Goal: Task Accomplishment & Management: Complete application form

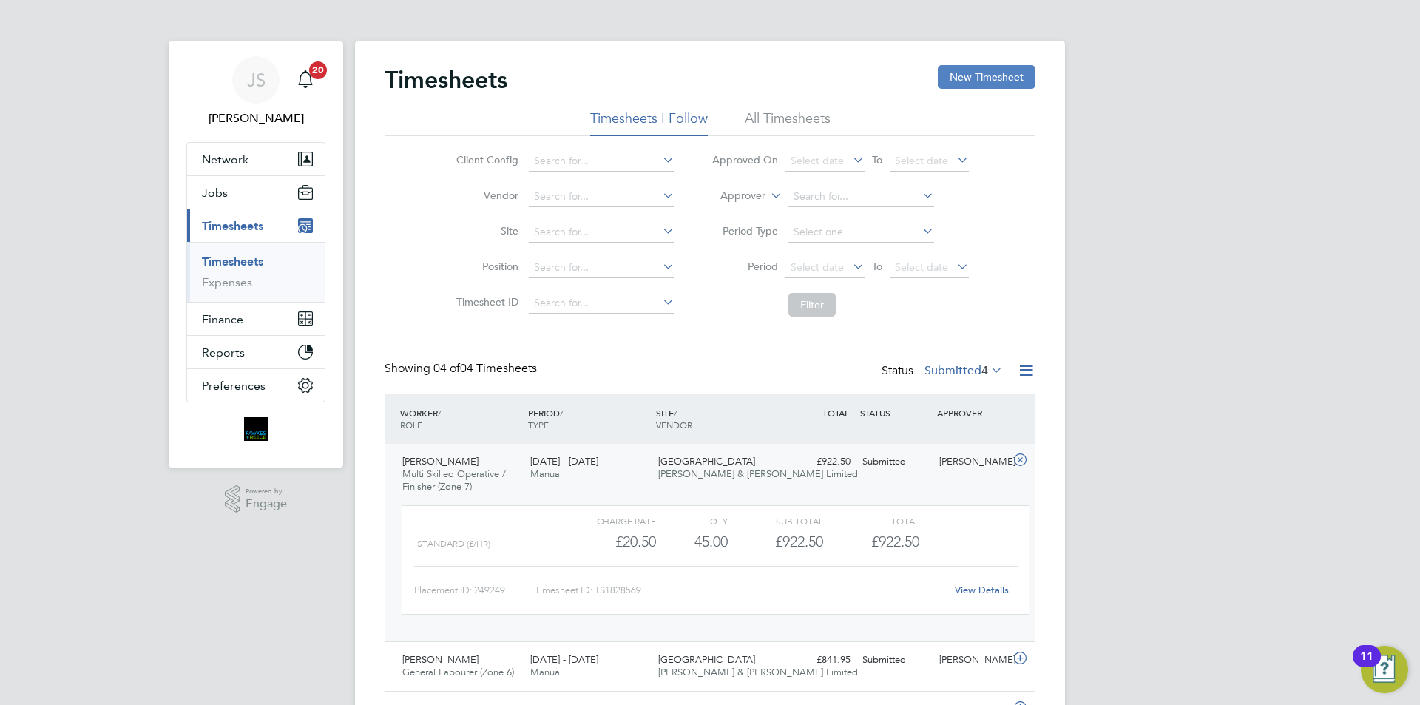
click at [981, 84] on button "New Timesheet" at bounding box center [987, 77] width 98 height 24
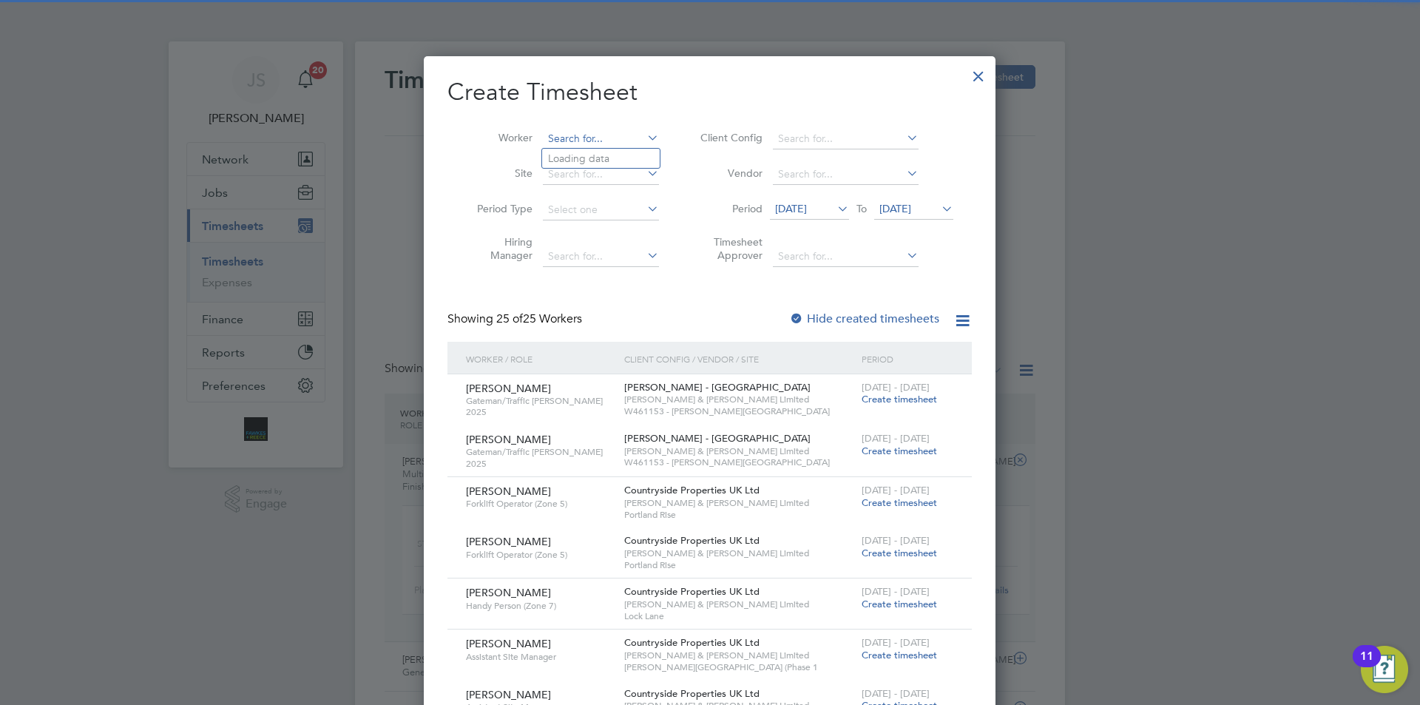
click at [563, 131] on input at bounding box center [601, 139] width 116 height 21
click at [607, 153] on li "[PERSON_NAME] Ogunreni" at bounding box center [613, 159] width 143 height 20
type input "[PERSON_NAME] Ogunreni"
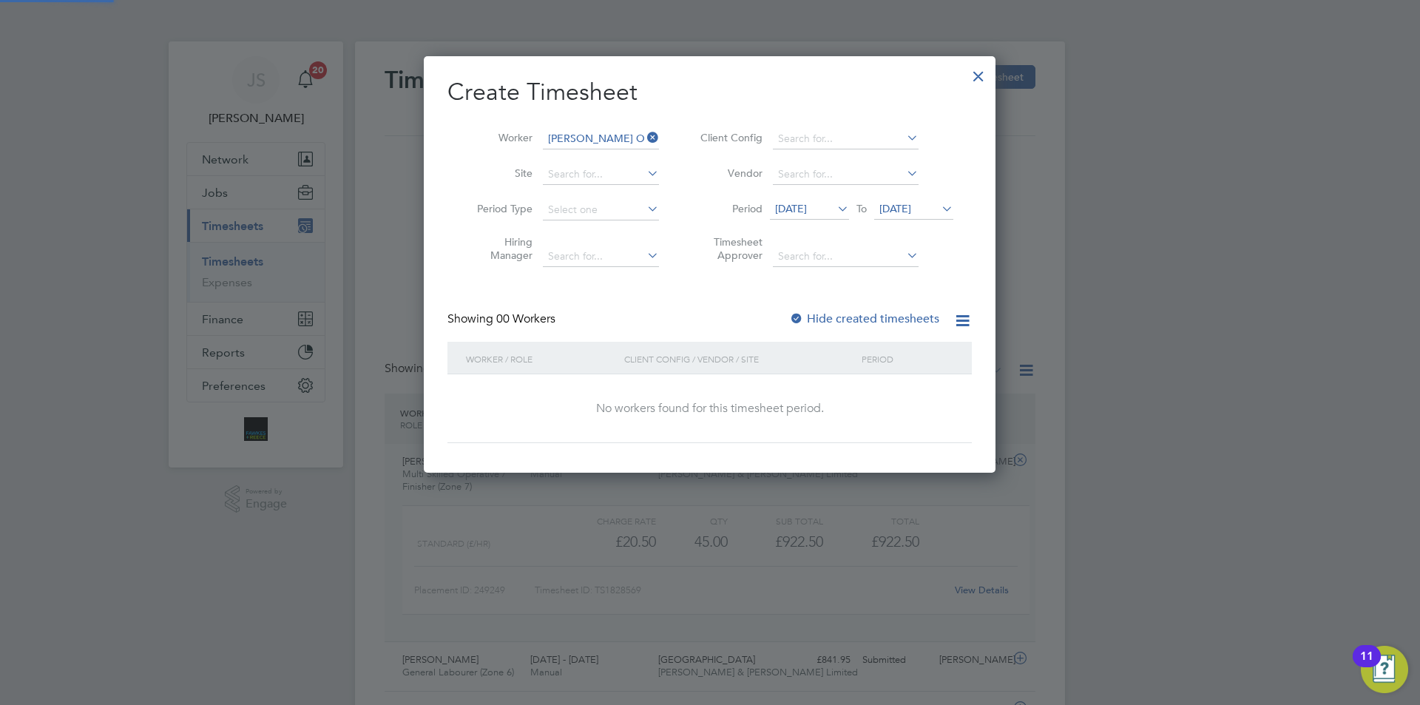
scroll to position [417, 573]
click at [807, 206] on span "[DATE]" at bounding box center [791, 208] width 32 height 13
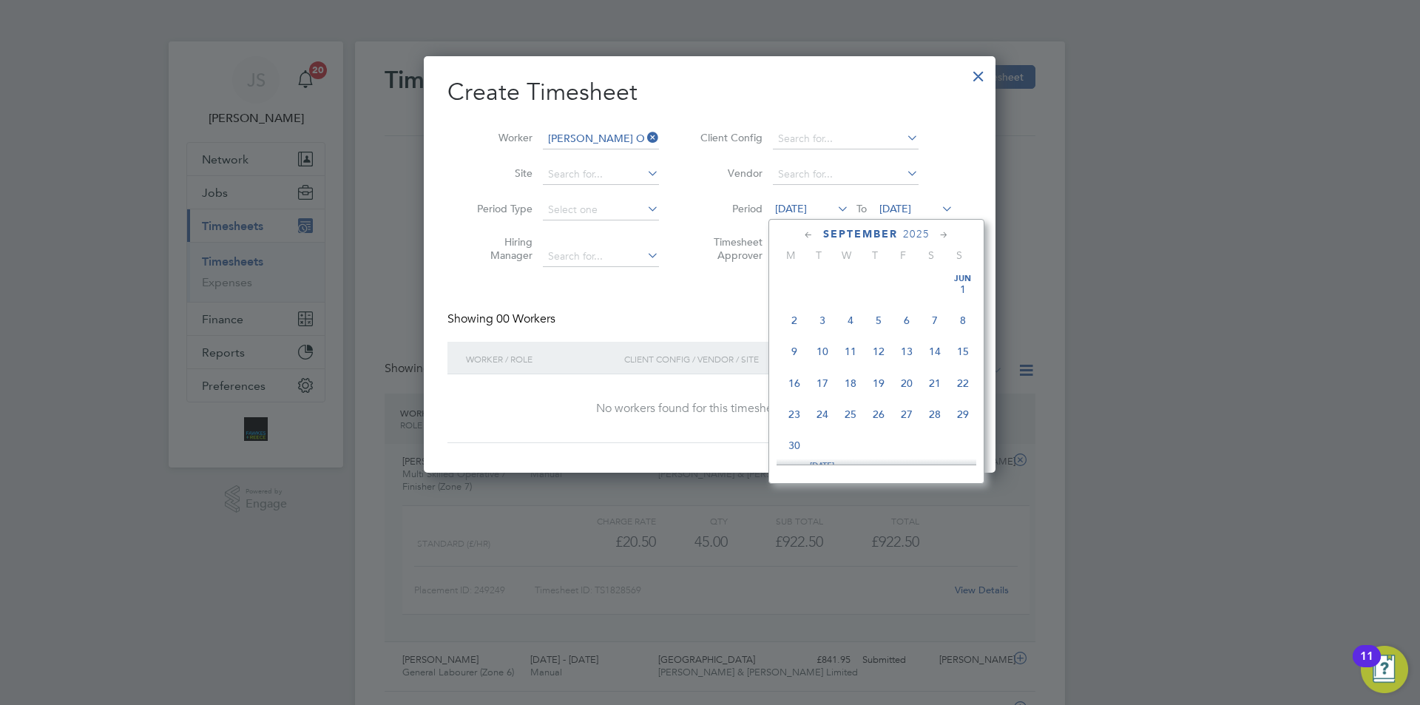
scroll to position [480, 0]
click at [795, 417] on span "22" at bounding box center [795, 402] width 28 height 28
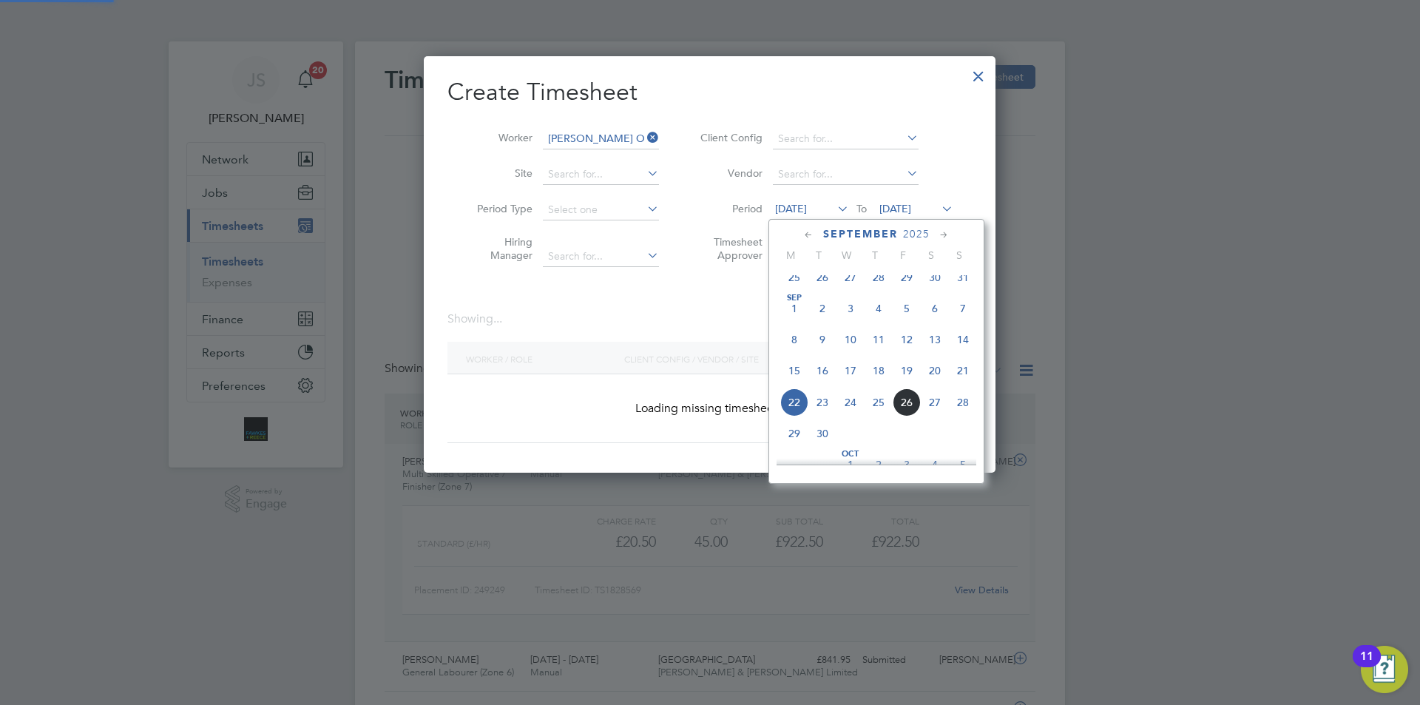
scroll to position [417, 573]
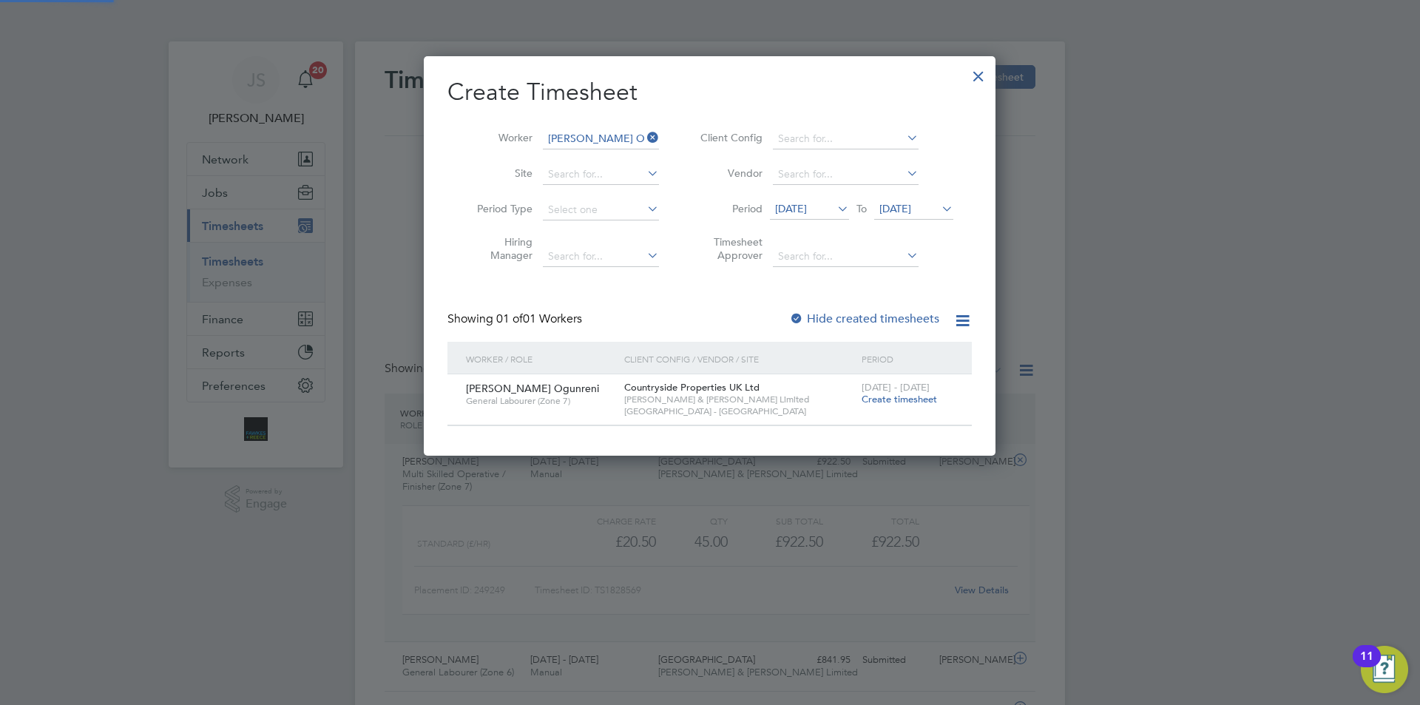
click at [910, 398] on span "Create timesheet" at bounding box center [899, 399] width 75 height 13
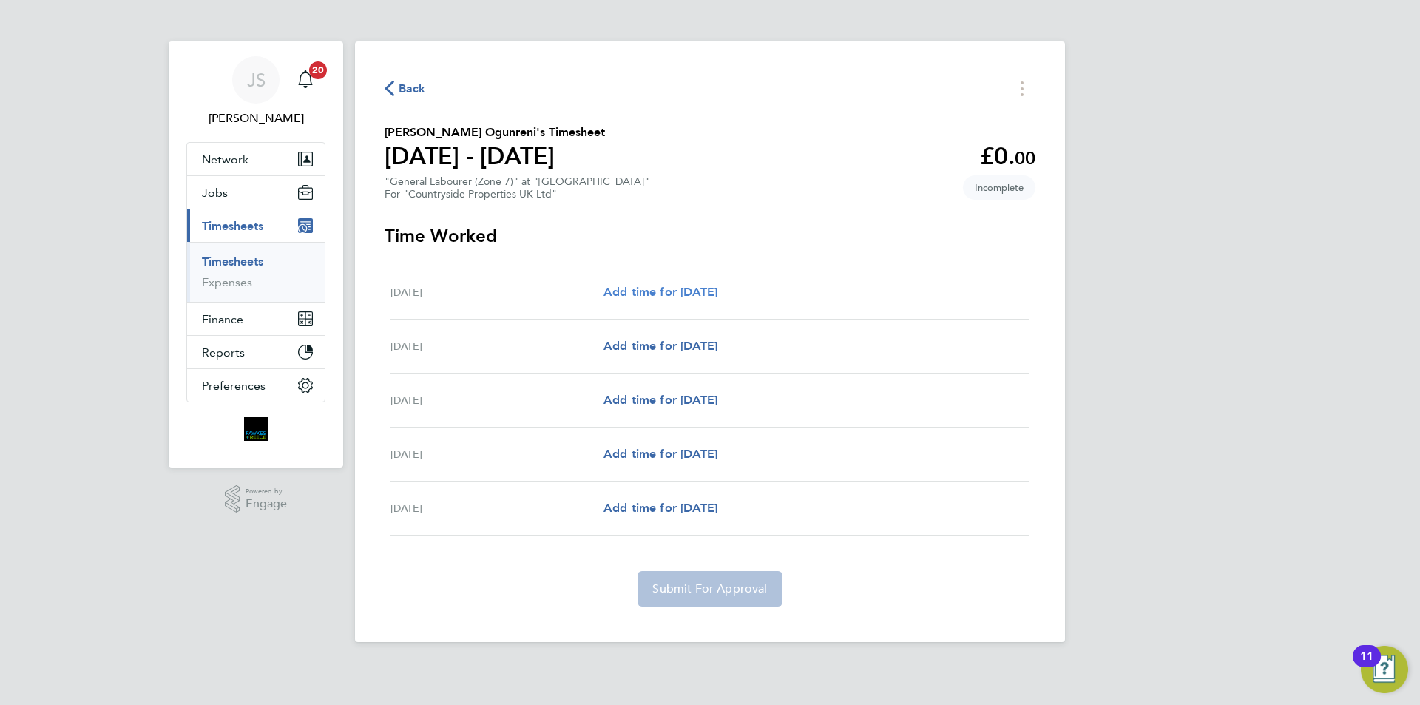
click at [709, 292] on span "Add time for [DATE]" at bounding box center [661, 292] width 114 height 14
select select "30"
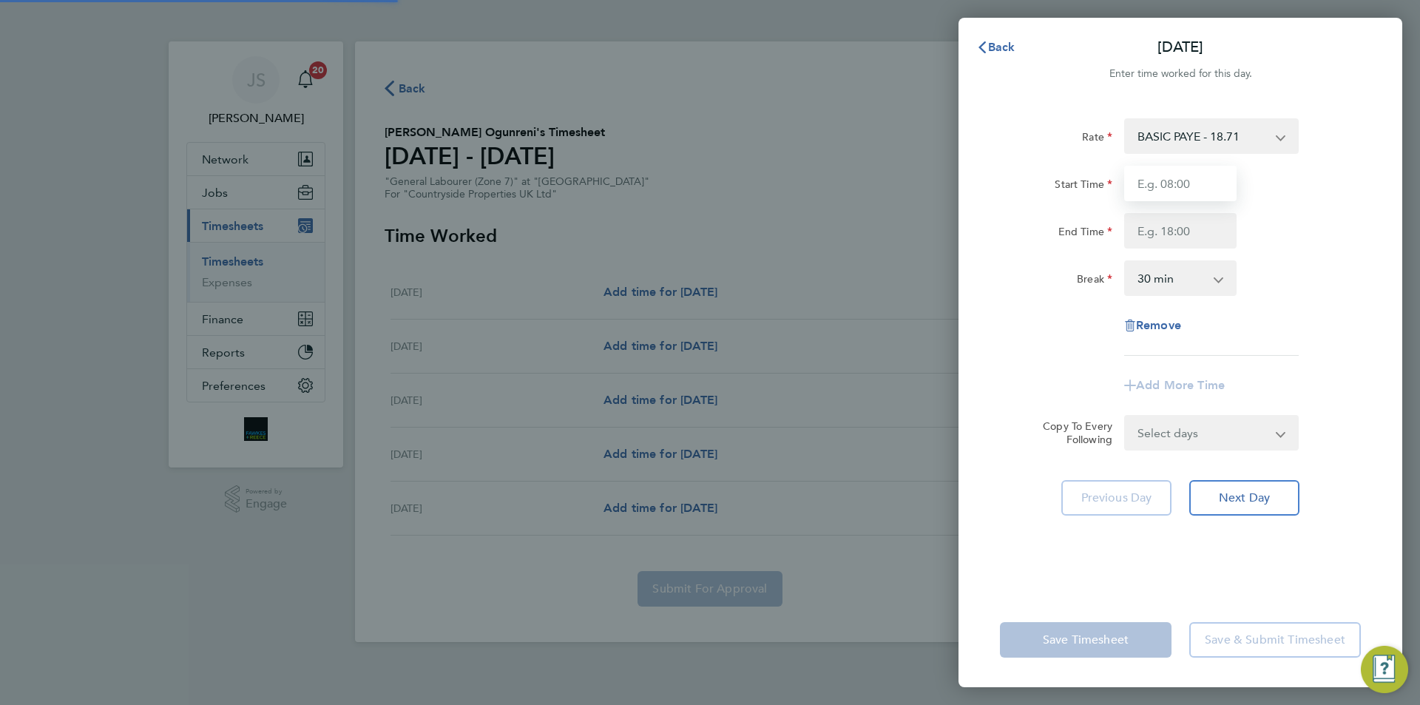
click at [1136, 183] on input "Start Time" at bounding box center [1181, 184] width 112 height 36
type input "07:30"
click at [1190, 232] on input "End Time" at bounding box center [1181, 231] width 112 height 36
type input "17:30"
click at [1344, 260] on div "Rate BASIC PAYE - 18.71 Start Time 07:30 End Time 17:30 Break 0 min 15 min 30 m…" at bounding box center [1180, 236] width 361 height 237
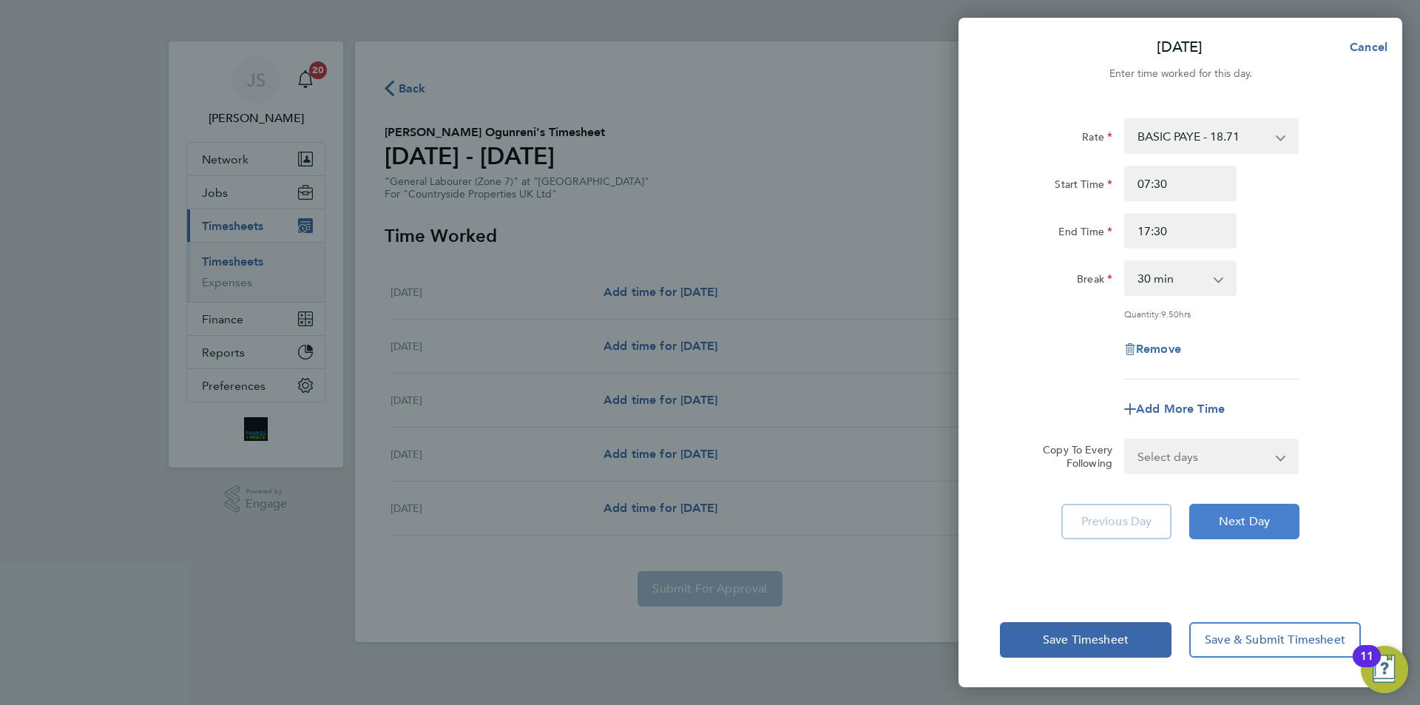
click at [1252, 525] on span "Next Day" at bounding box center [1244, 521] width 51 height 15
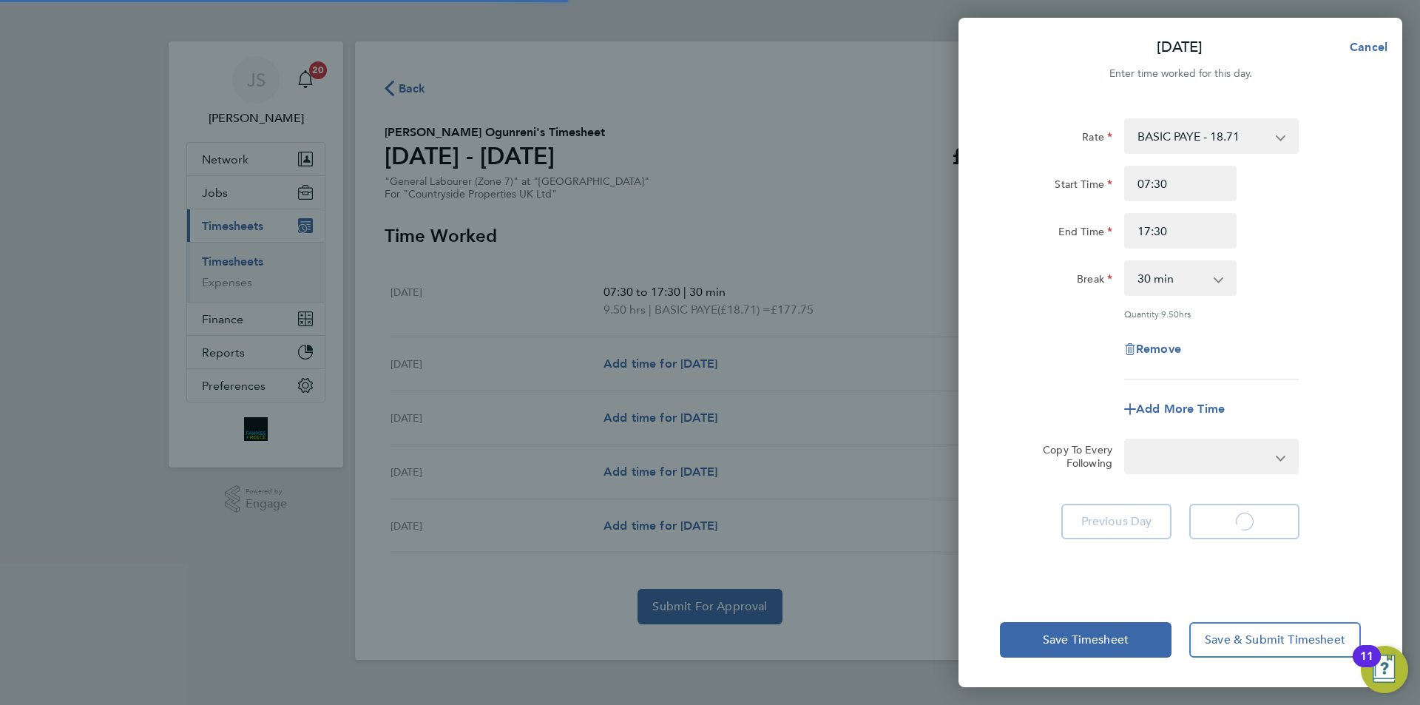
select select "30"
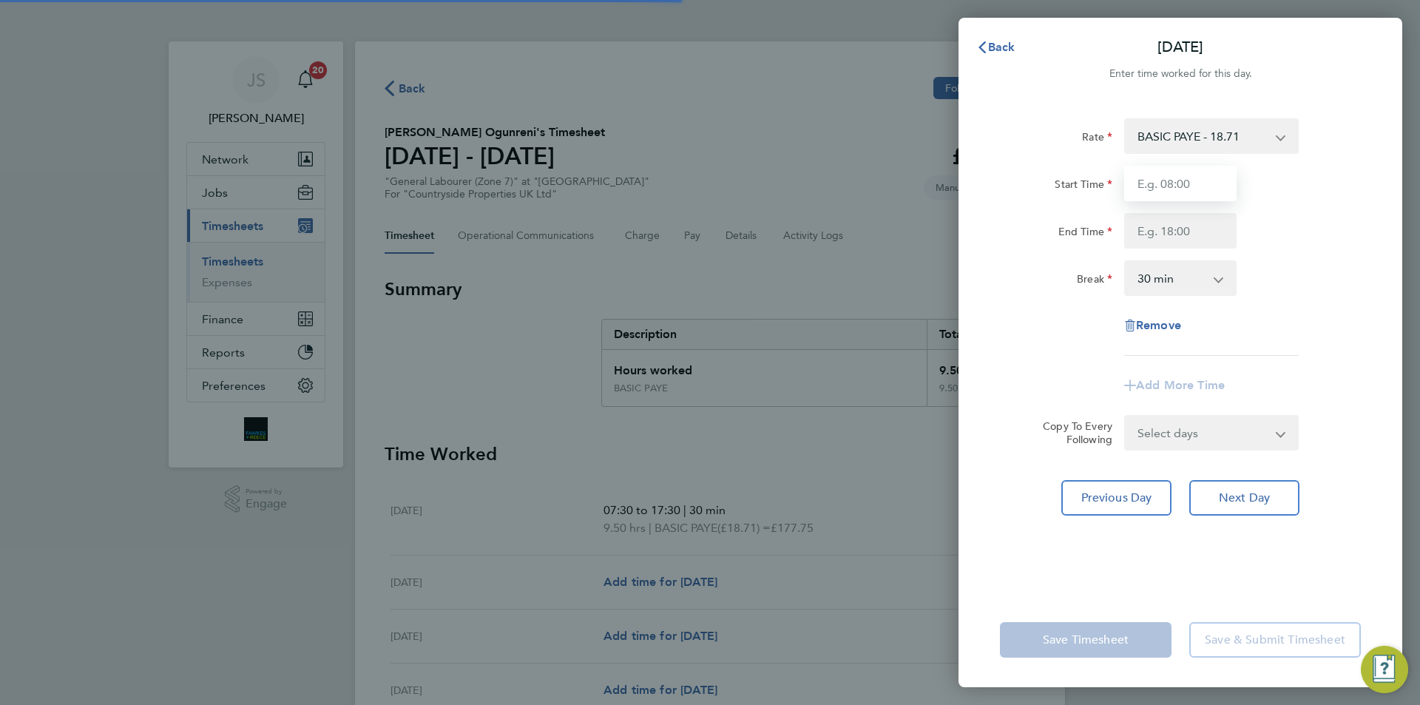
click at [1161, 188] on input "Start Time" at bounding box center [1181, 184] width 112 height 36
type input "07:30"
click at [1180, 238] on input "End Time" at bounding box center [1181, 231] width 112 height 36
type input "17:00"
click at [1413, 232] on div "[DATE] Cancel Enter time worked for this day. Rate BASIC PAYE - 18.71 Start Tim…" at bounding box center [710, 352] width 1420 height 705
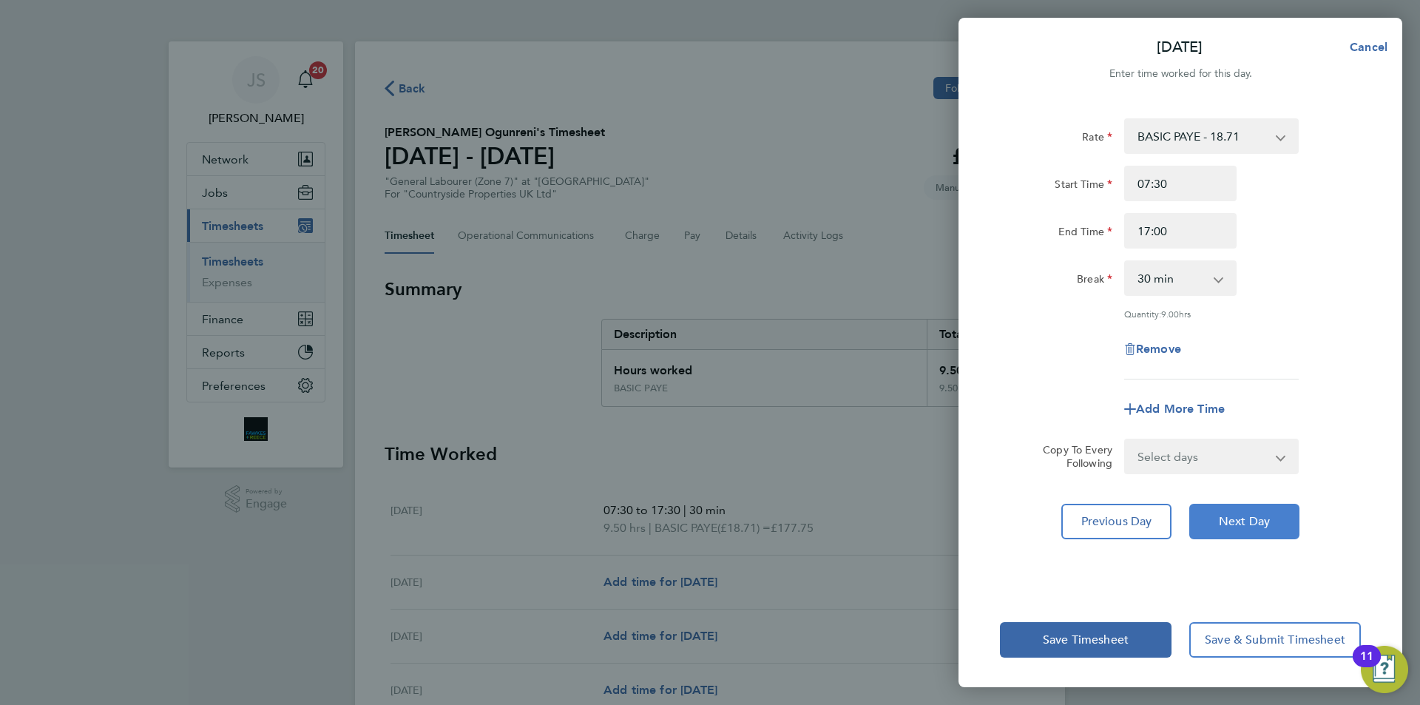
click at [1267, 519] on span "Next Day" at bounding box center [1244, 521] width 51 height 15
select select "30"
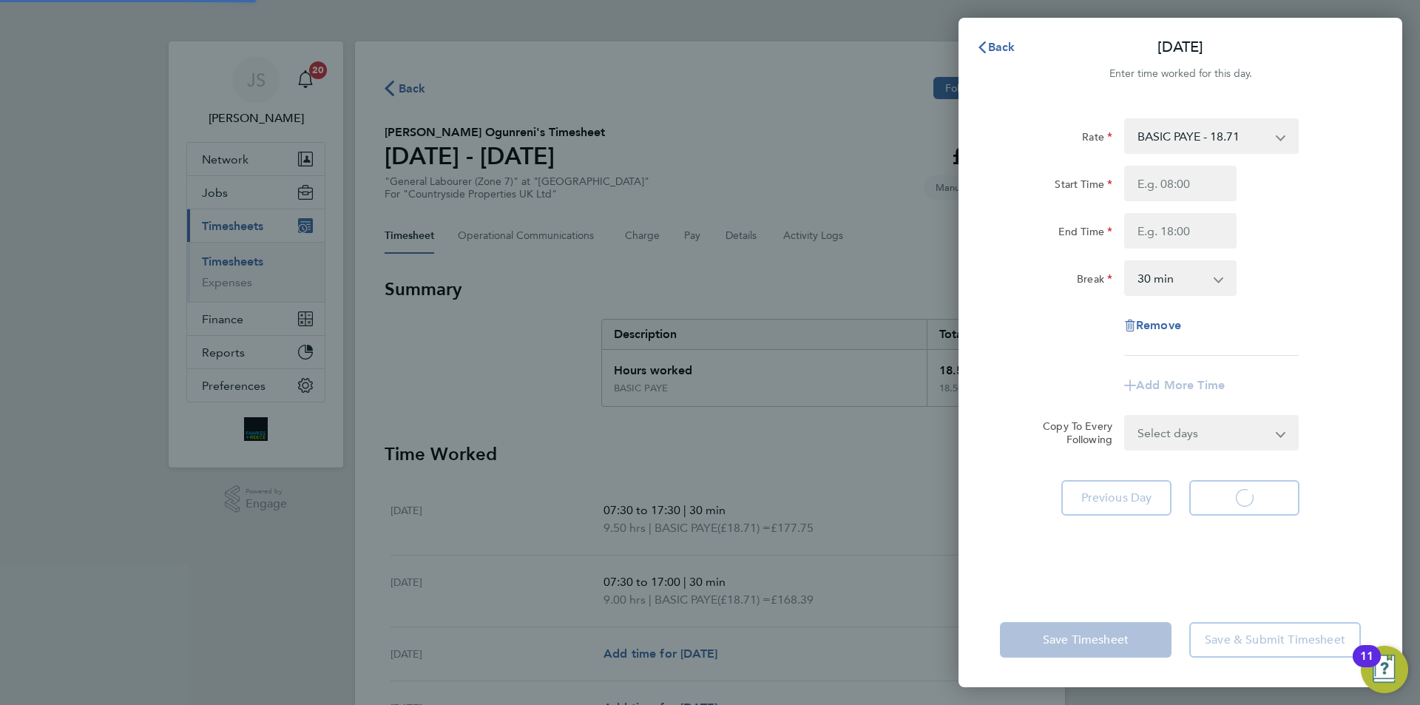
select select "30"
click at [1151, 185] on input "Start Time" at bounding box center [1181, 184] width 112 height 36
type input "07:30"
click at [1163, 237] on input "End Time" at bounding box center [1181, 231] width 112 height 36
type input "16:30"
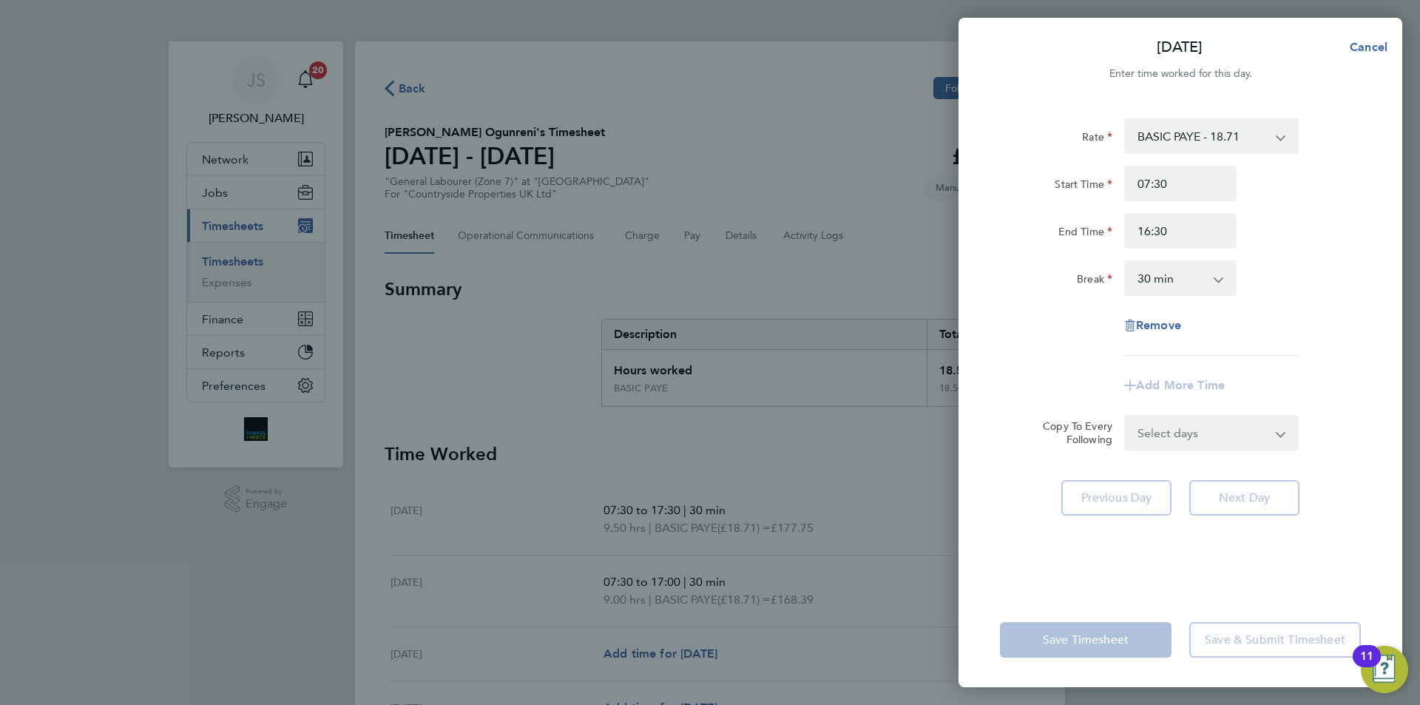
click at [1337, 328] on div "Rate BASIC PAYE - 18.71 Start Time 07:30 End Time 16:30 Break 0 min 15 min 30 m…" at bounding box center [1180, 236] width 361 height 237
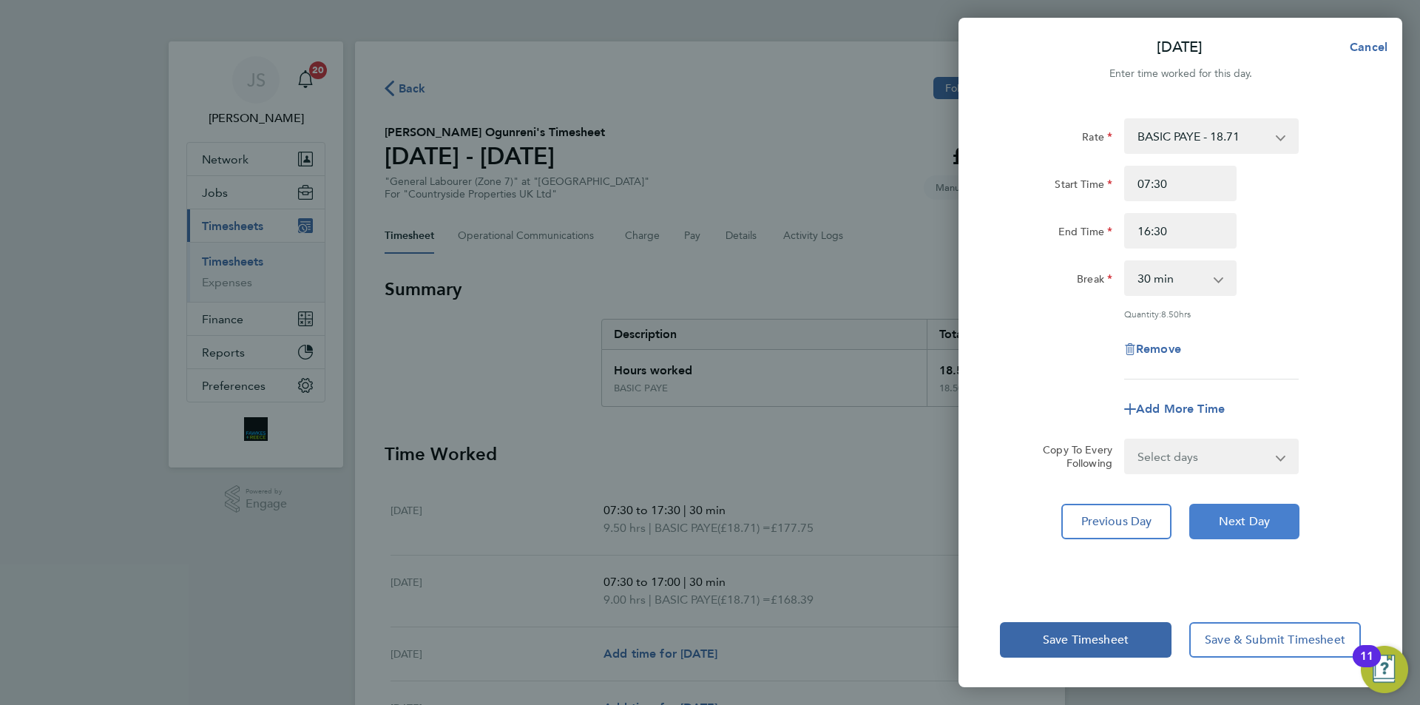
click at [1261, 514] on span "Next Day" at bounding box center [1244, 521] width 51 height 15
select select "30"
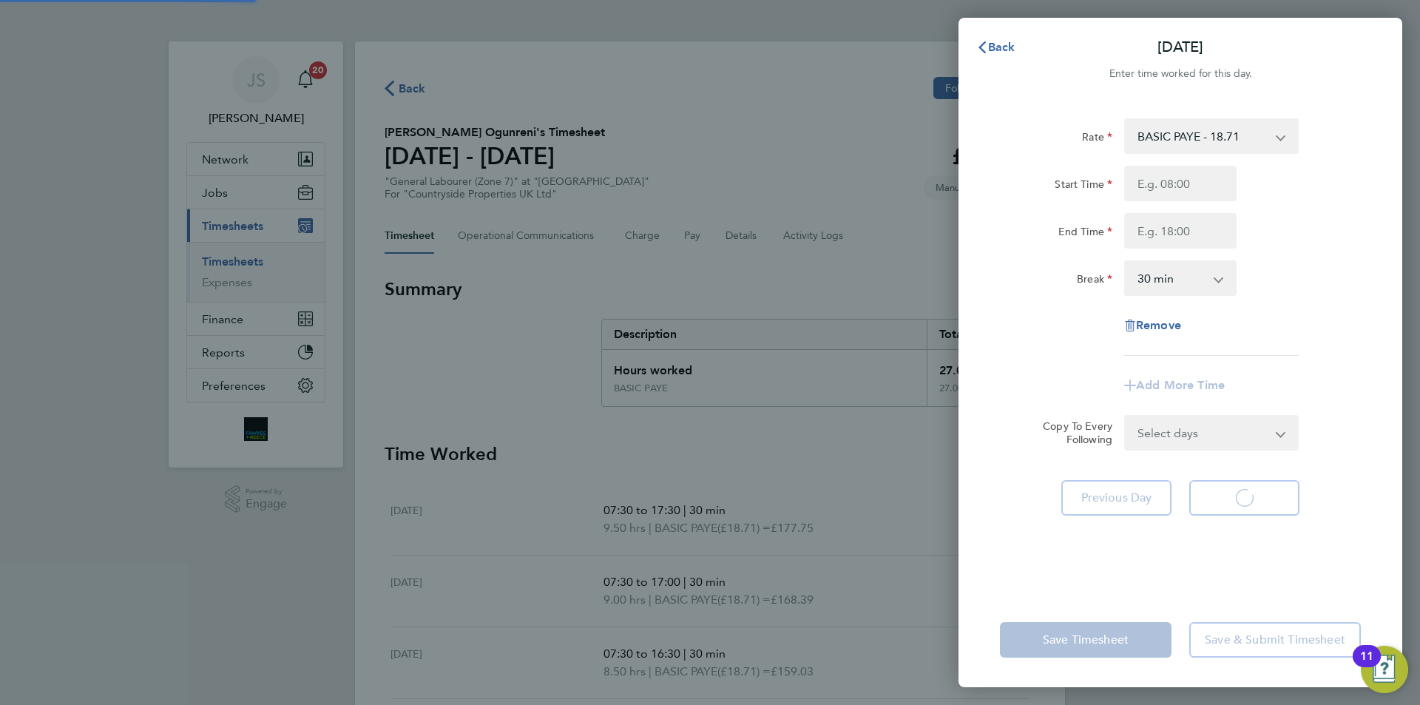
select select "30"
click at [1163, 181] on input "Start Time" at bounding box center [1181, 184] width 112 height 36
type input "07:30"
drag, startPoint x: 1184, startPoint y: 233, endPoint x: 1161, endPoint y: 237, distance: 24.0
click at [1180, 234] on input "End Time" at bounding box center [1181, 231] width 112 height 36
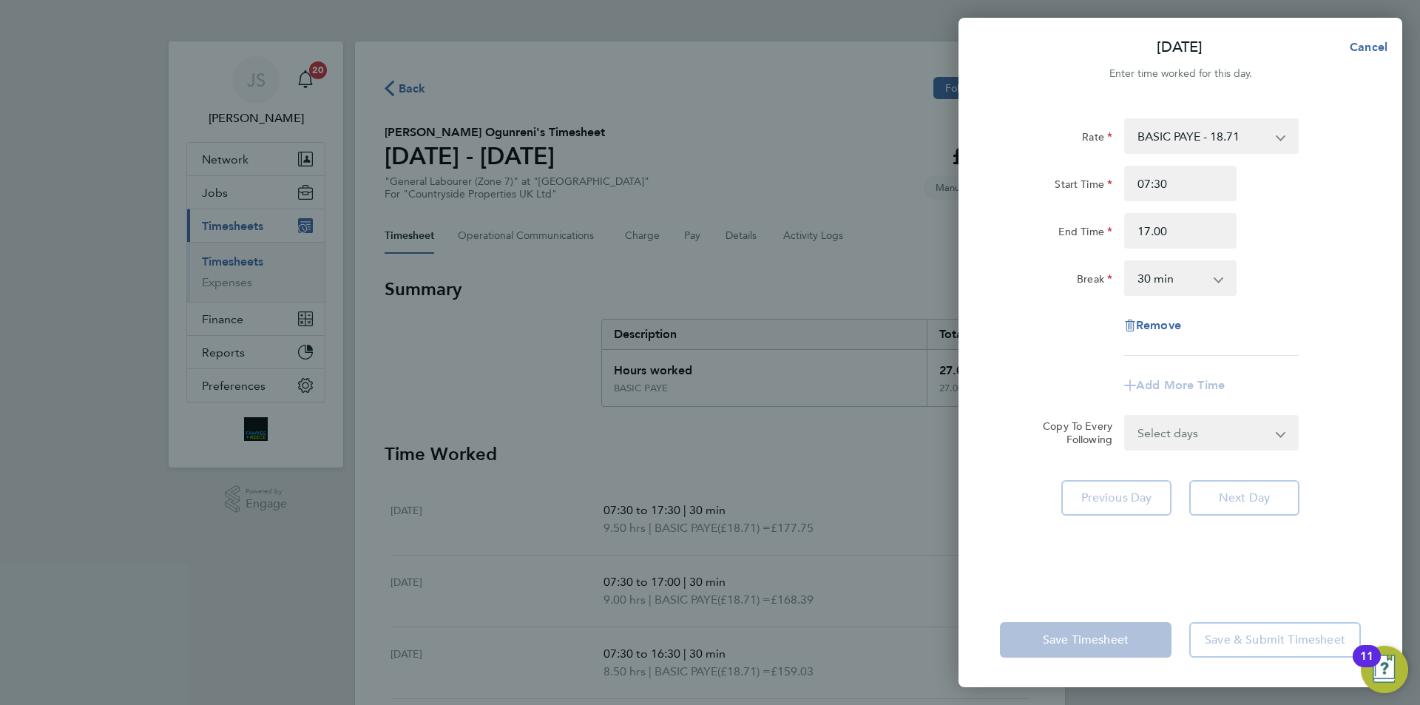
type input "17:00"
click at [1375, 306] on div "Rate BASIC PAYE - 18.71 Start Time 07:30 End Time 17:00 Break 0 min 15 min 30 m…" at bounding box center [1181, 347] width 444 height 492
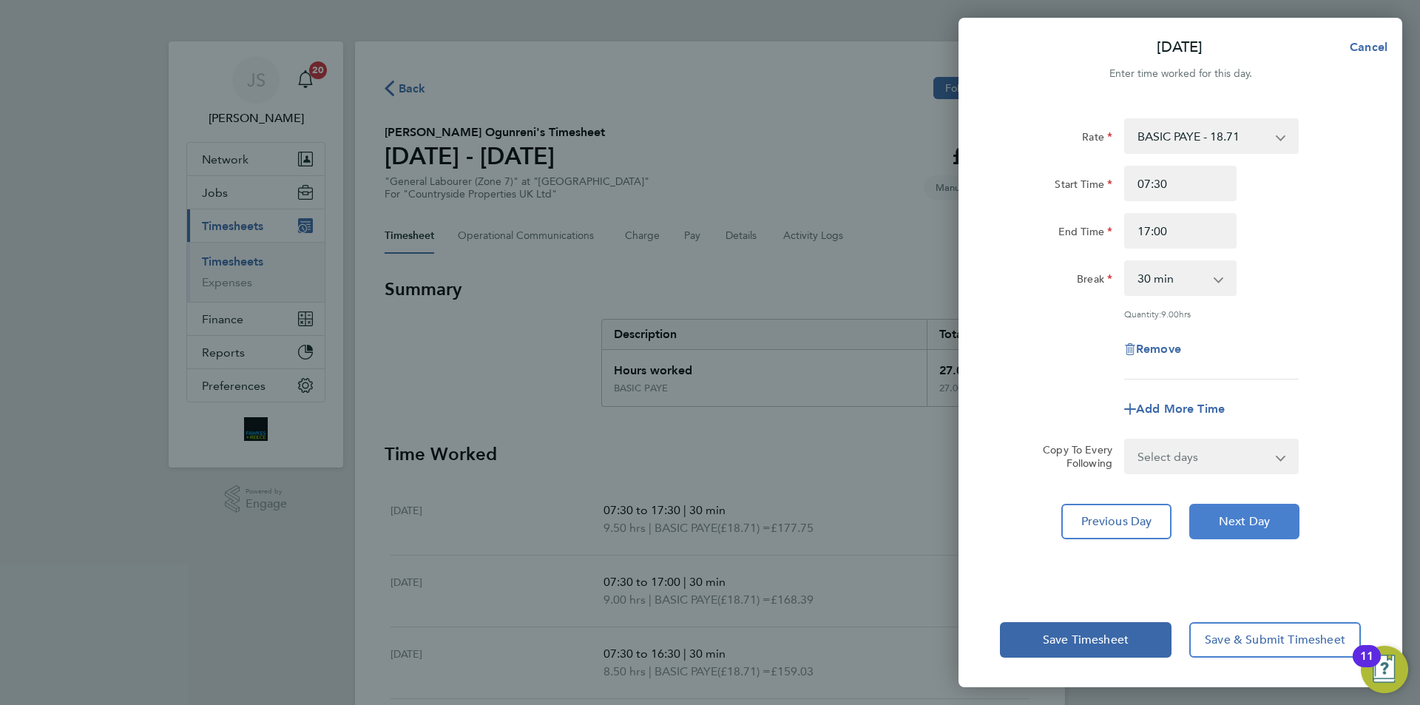
click at [1254, 524] on span "Next Day" at bounding box center [1244, 521] width 51 height 15
select select "30"
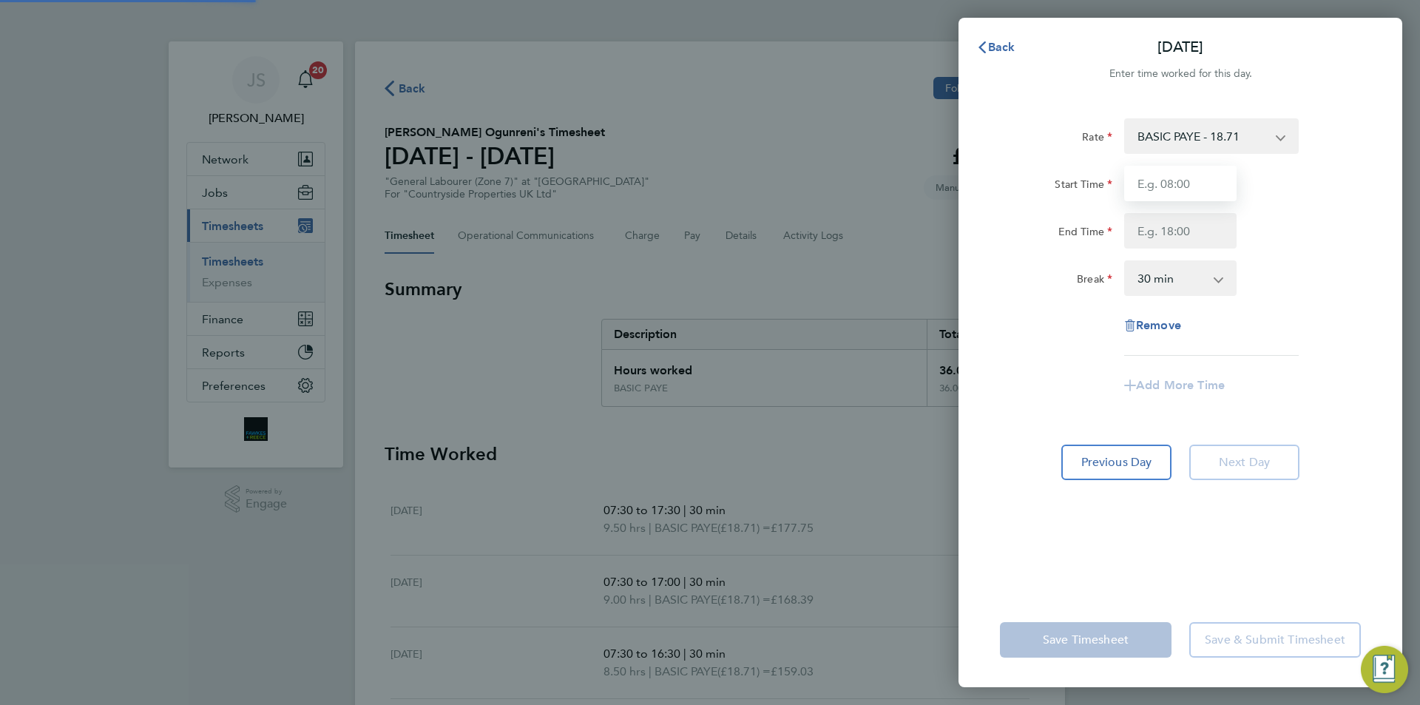
click at [1177, 174] on input "Start Time" at bounding box center [1181, 184] width 112 height 36
type input "07:30"
click at [1185, 229] on input "End Time" at bounding box center [1181, 231] width 112 height 36
type input "16:30"
click at [1071, 411] on form "Rate BASIC PAYE - 18.71 Start Time 07:30 End Time 16:30 Break 0 min 15 min 30 m…" at bounding box center [1180, 266] width 361 height 297
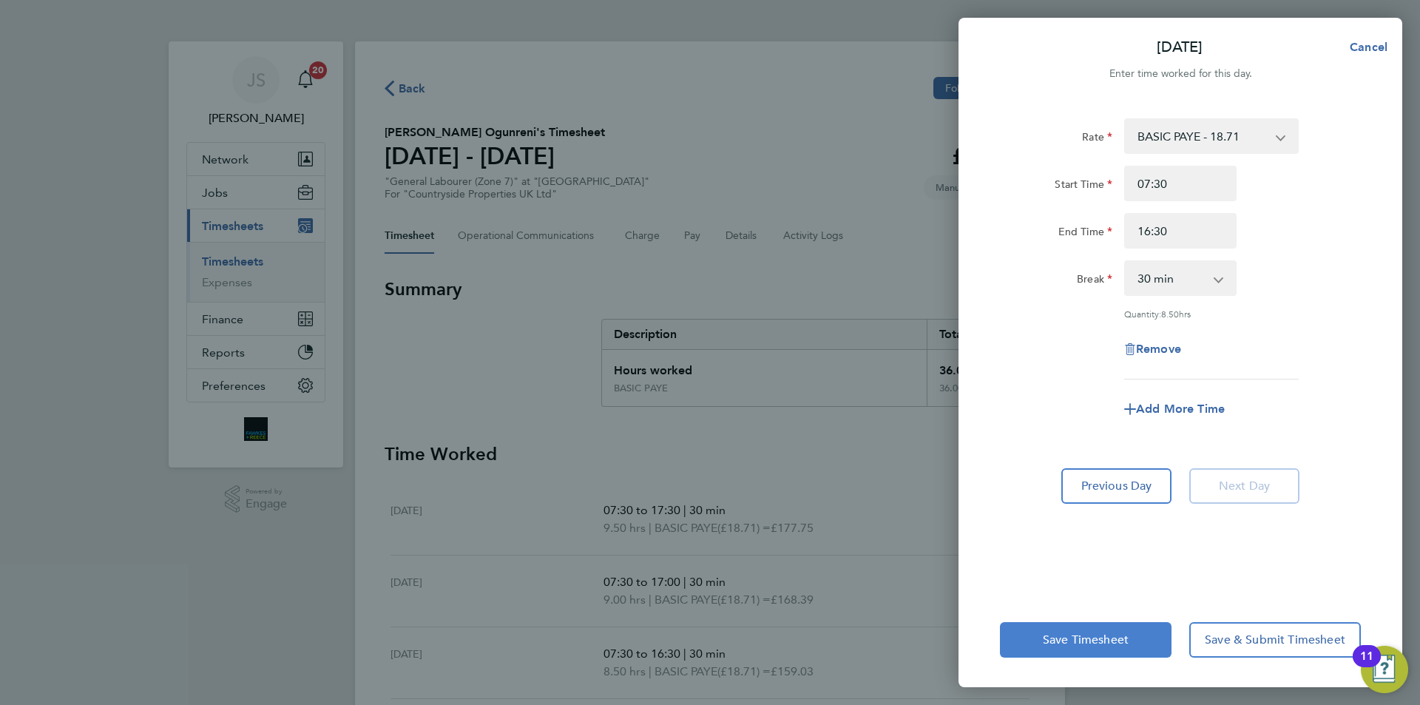
click at [1065, 650] on button "Save Timesheet" at bounding box center [1086, 640] width 172 height 36
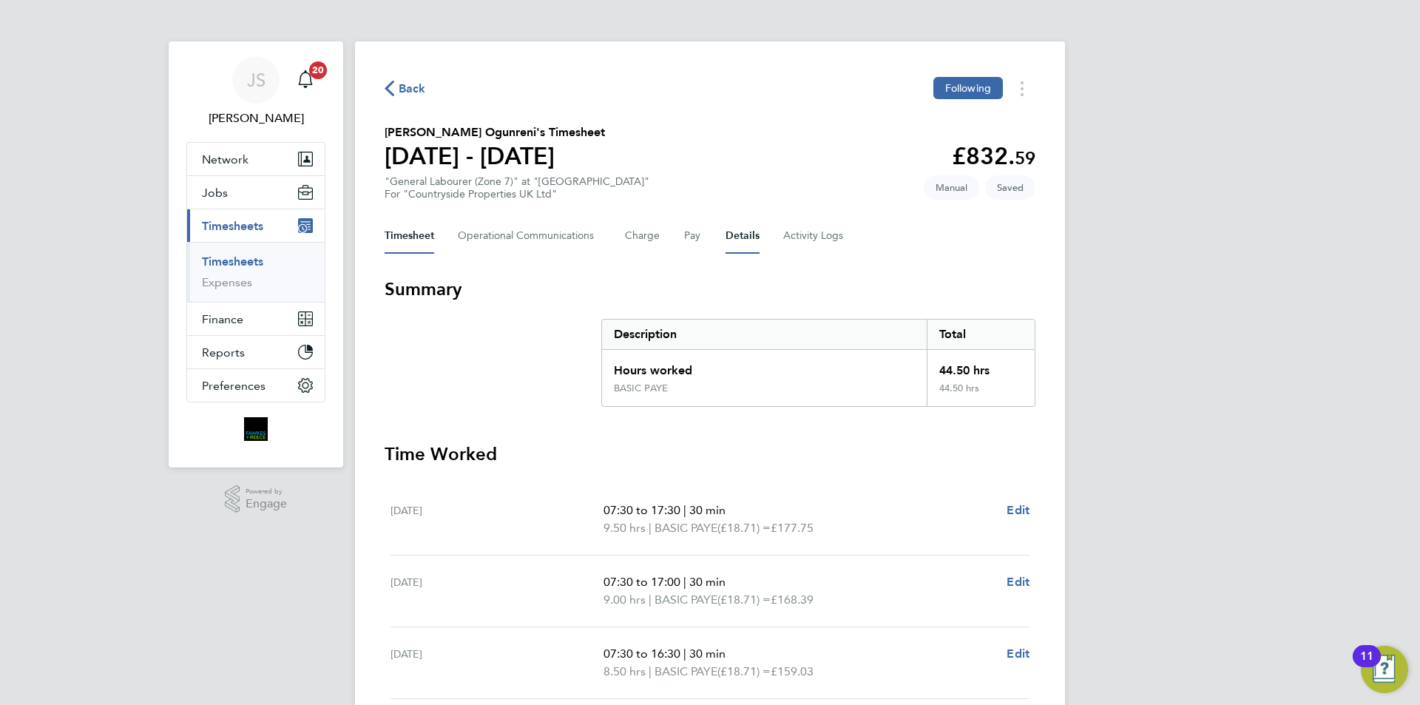
click at [738, 235] on button "Details" at bounding box center [743, 236] width 34 height 36
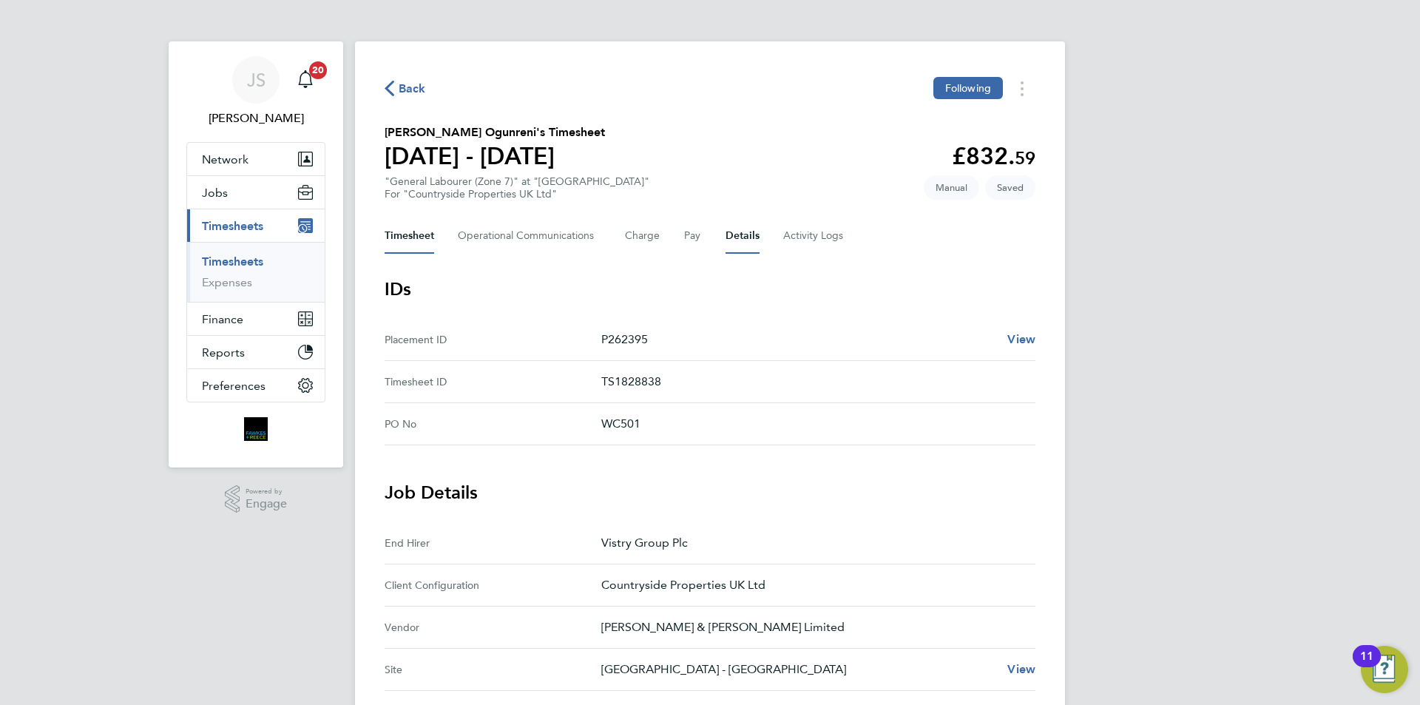
click at [408, 234] on button "Timesheet" at bounding box center [410, 236] width 50 height 36
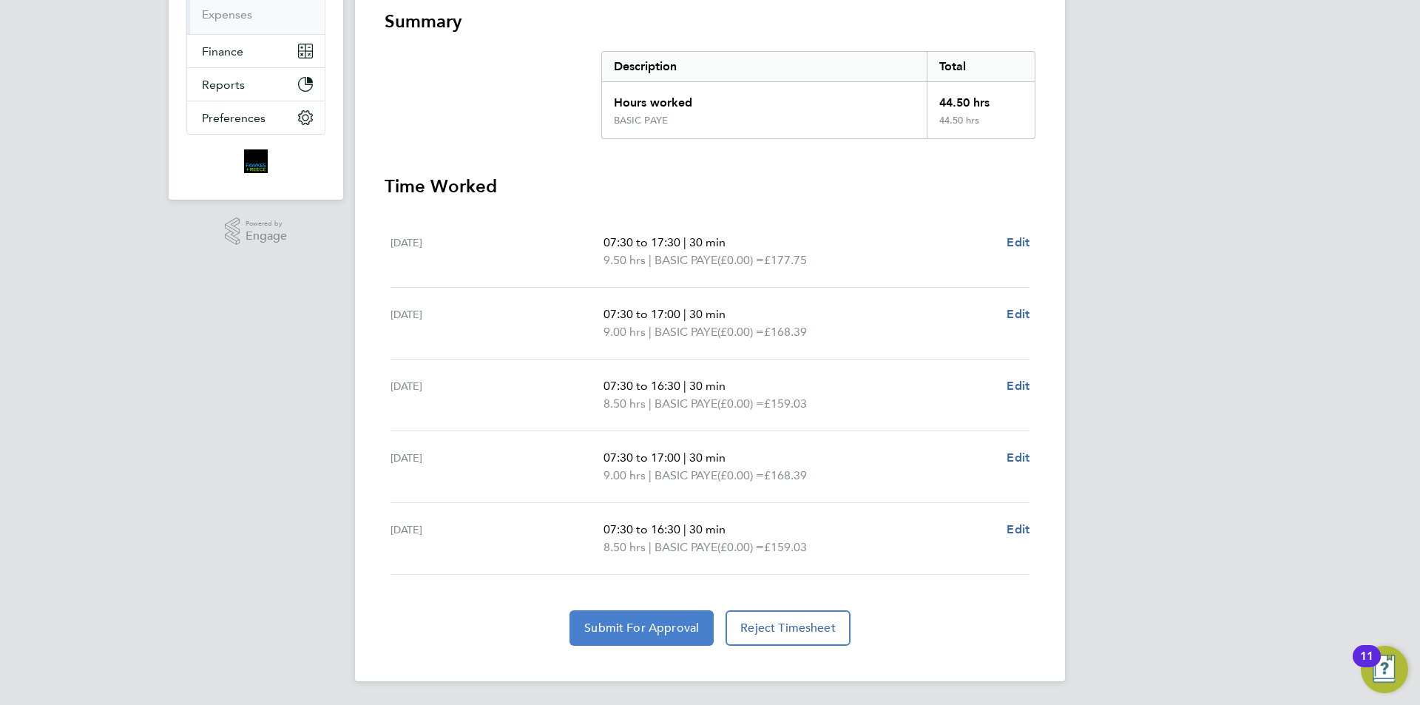
click at [645, 624] on span "Submit For Approval" at bounding box center [641, 628] width 115 height 15
